Goal: Information Seeking & Learning: Learn about a topic

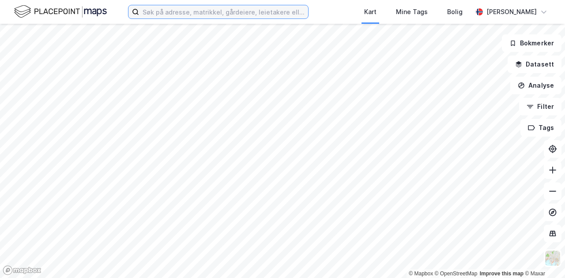
click at [178, 13] on input at bounding box center [223, 11] width 169 height 13
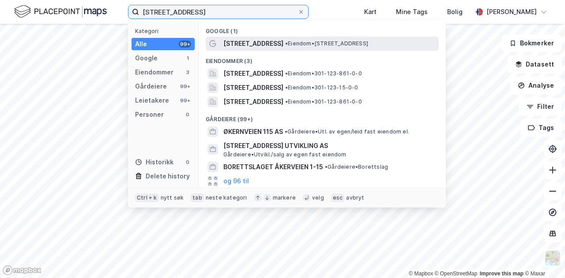
type input "[STREET_ADDRESS]"
click at [244, 43] on span "[STREET_ADDRESS]" at bounding box center [253, 43] width 60 height 11
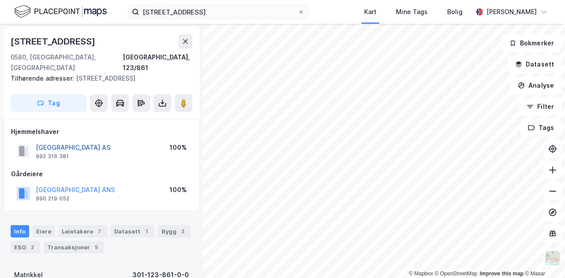
click at [0, 0] on button "[GEOGRAPHIC_DATA] AS" at bounding box center [0, 0] width 0 height 0
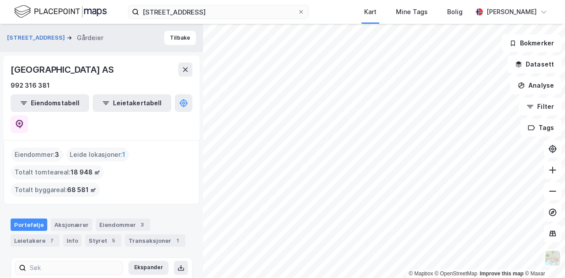
click at [30, 219] on div "Portefølje" at bounding box center [29, 225] width 37 height 12
click at [66, 219] on div "Aksjonærer" at bounding box center [71, 225] width 41 height 12
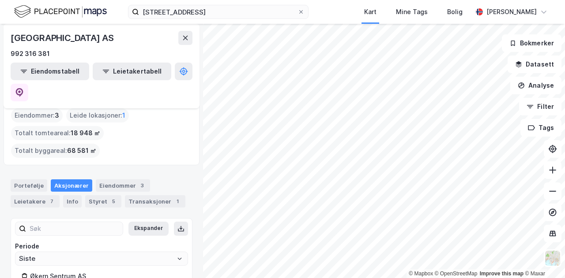
scroll to position [40, 0]
click at [77, 179] on div "Aksjonærer" at bounding box center [71, 185] width 41 height 12
click at [115, 179] on div "Eiendommer 3" at bounding box center [123, 185] width 54 height 12
